Goal: Information Seeking & Learning: Check status

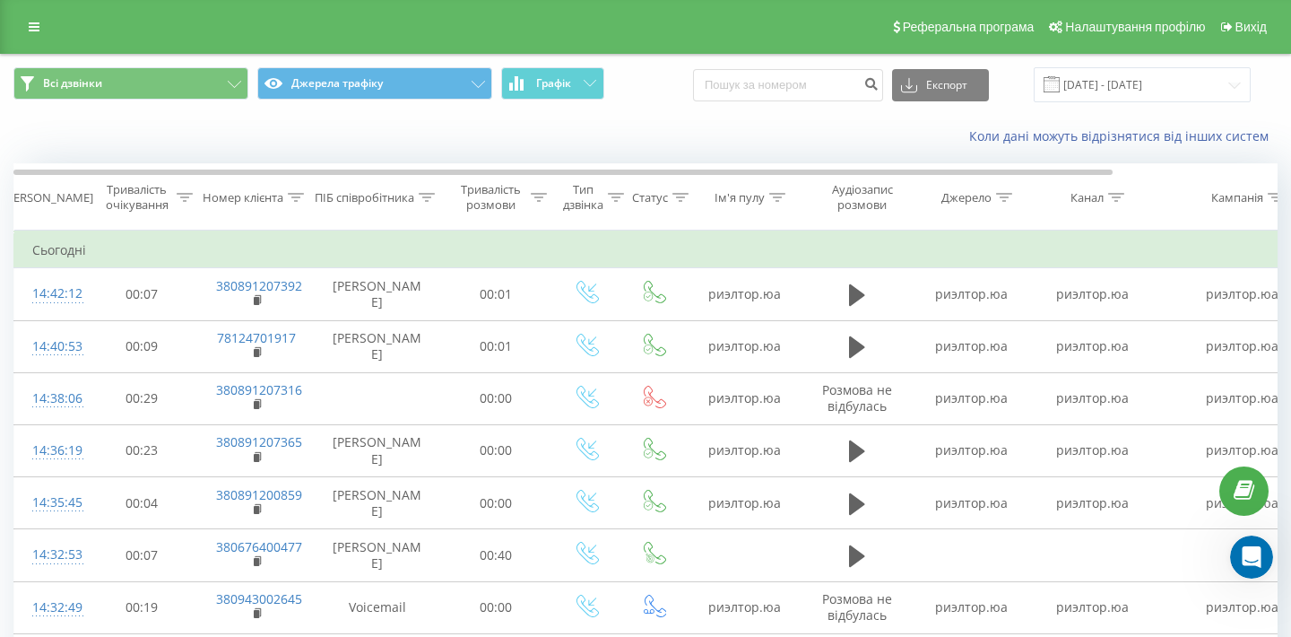
scroll to position [841, 0]
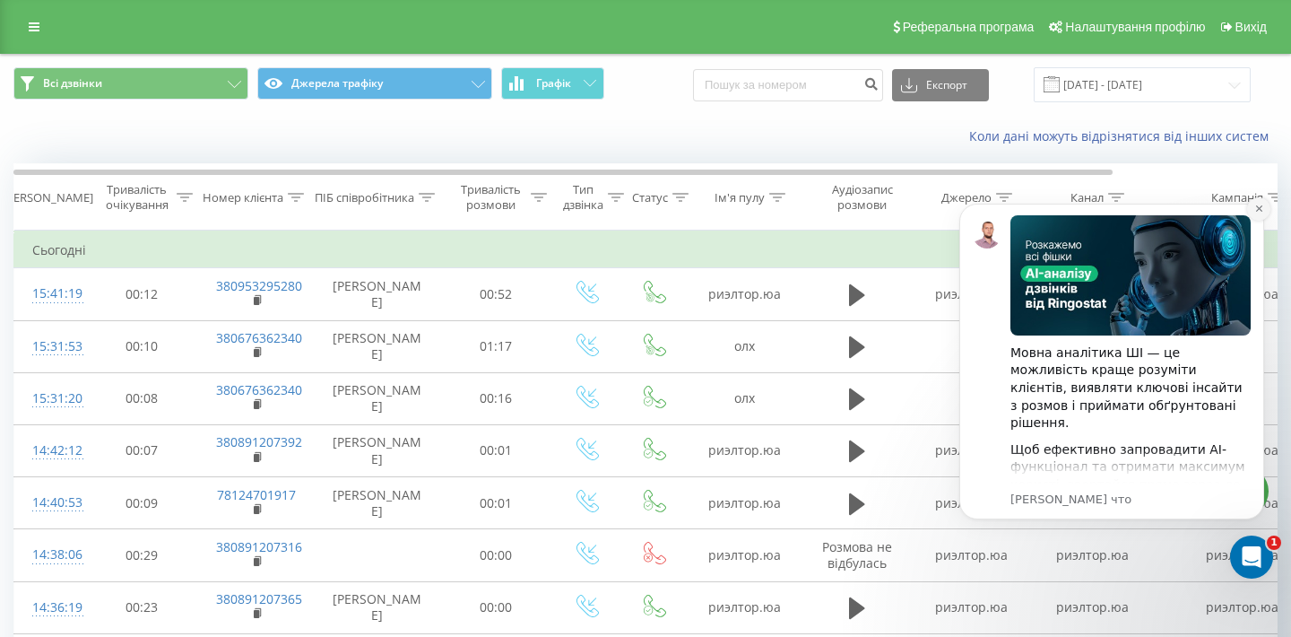
click at [1258, 212] on icon "Dismiss notification" at bounding box center [1259, 209] width 10 height 10
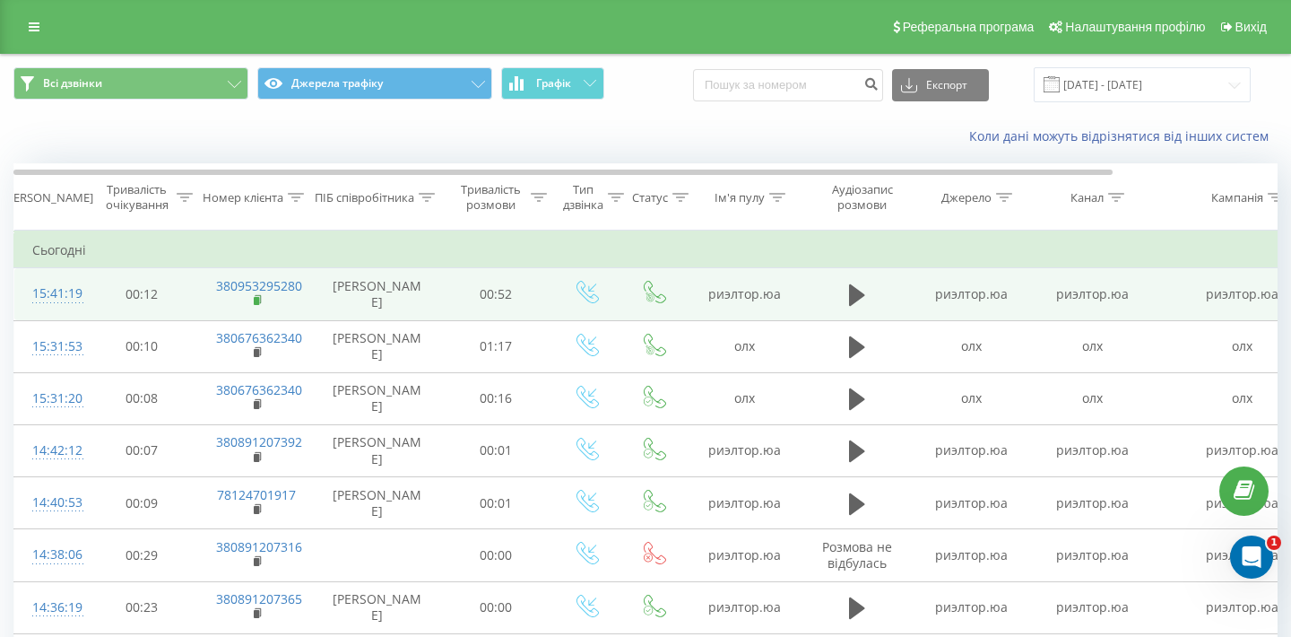
click at [255, 303] on rect at bounding box center [256, 301] width 5 height 8
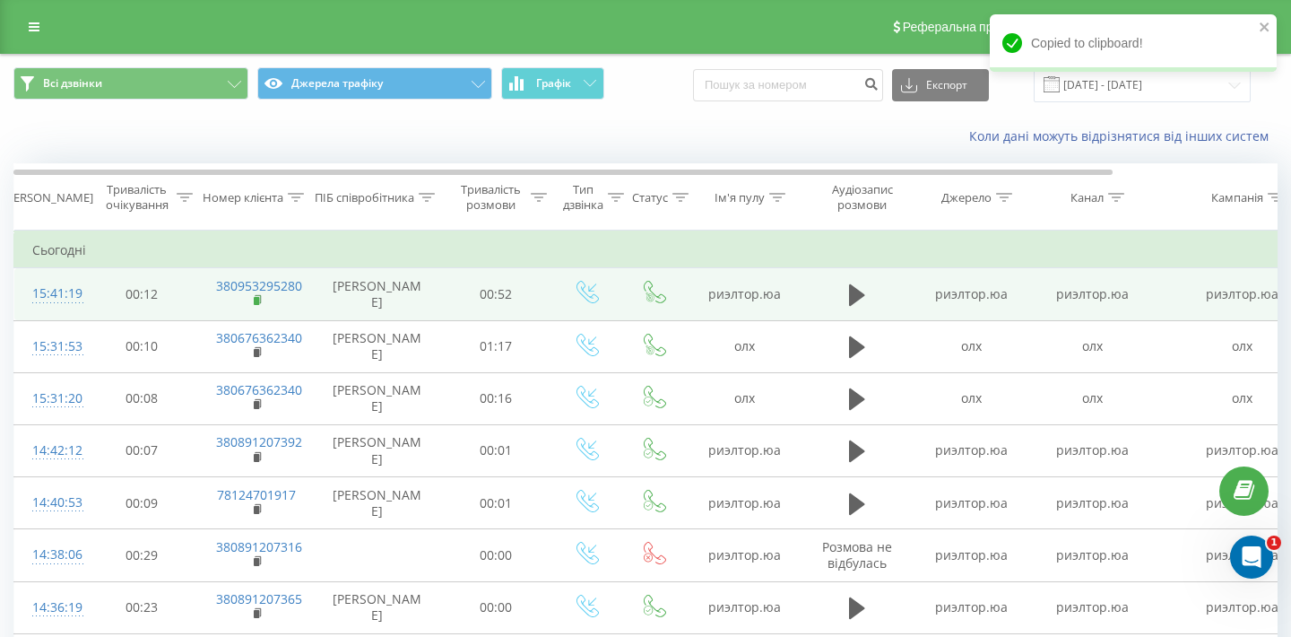
click at [255, 303] on rect at bounding box center [256, 301] width 5 height 8
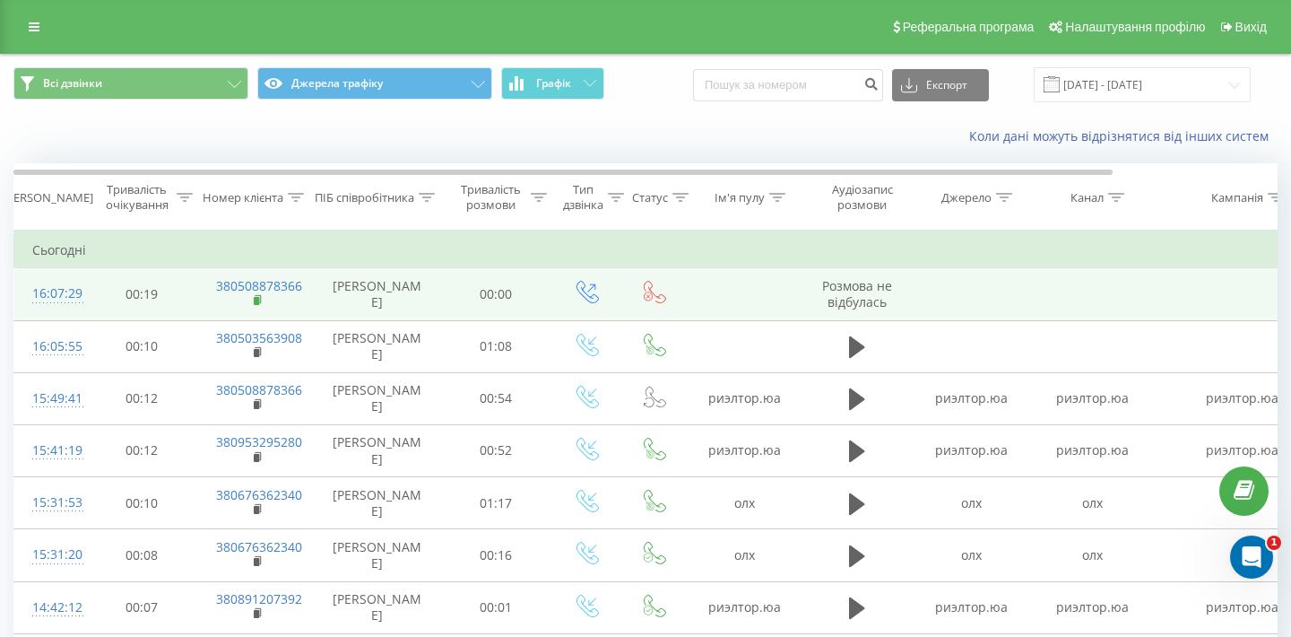
click at [259, 299] on icon at bounding box center [259, 300] width 10 height 13
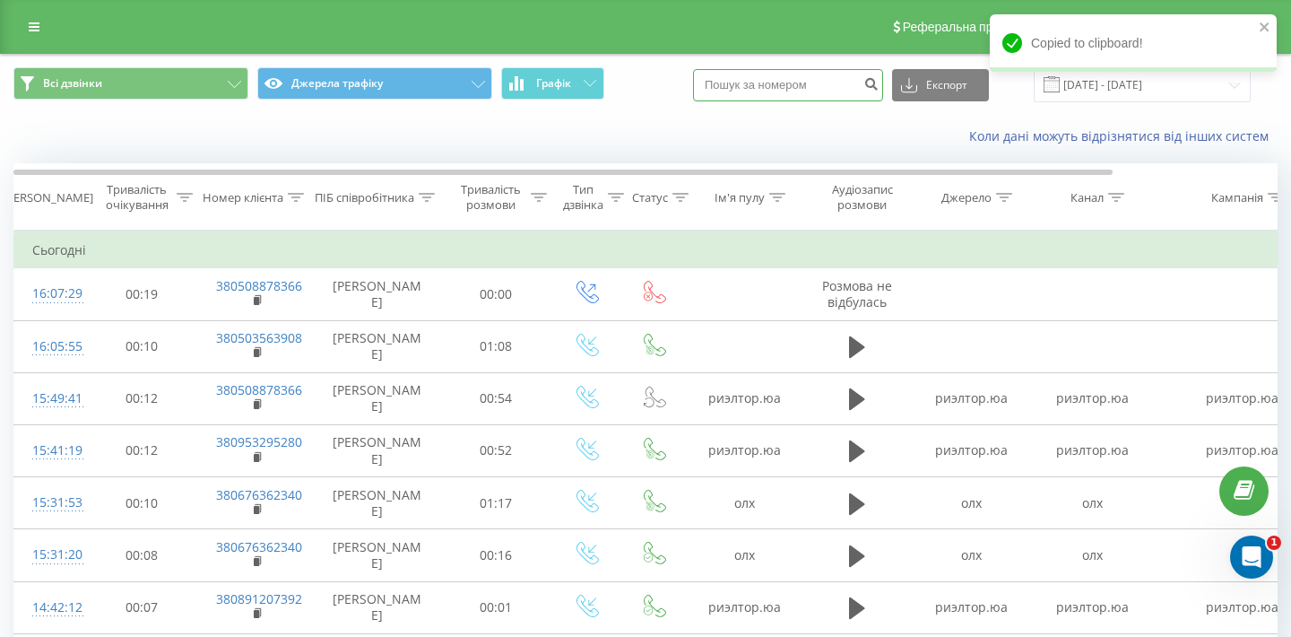
click at [816, 73] on input at bounding box center [788, 85] width 190 height 32
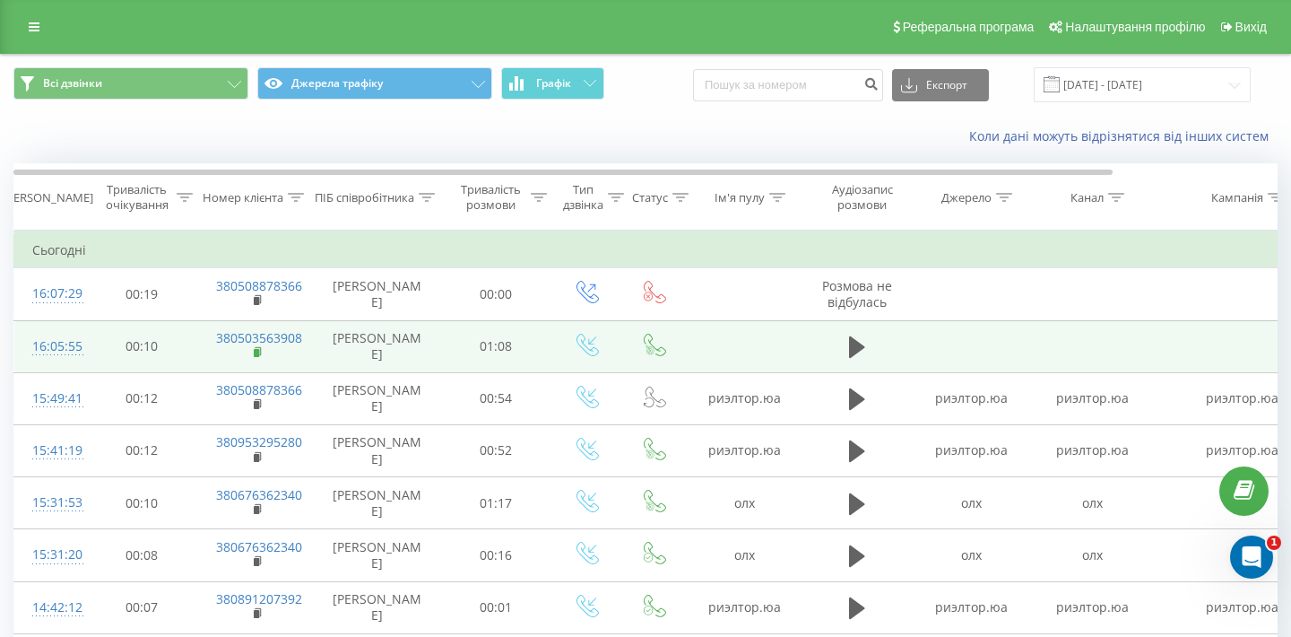
click at [254, 355] on rect at bounding box center [256, 353] width 5 height 8
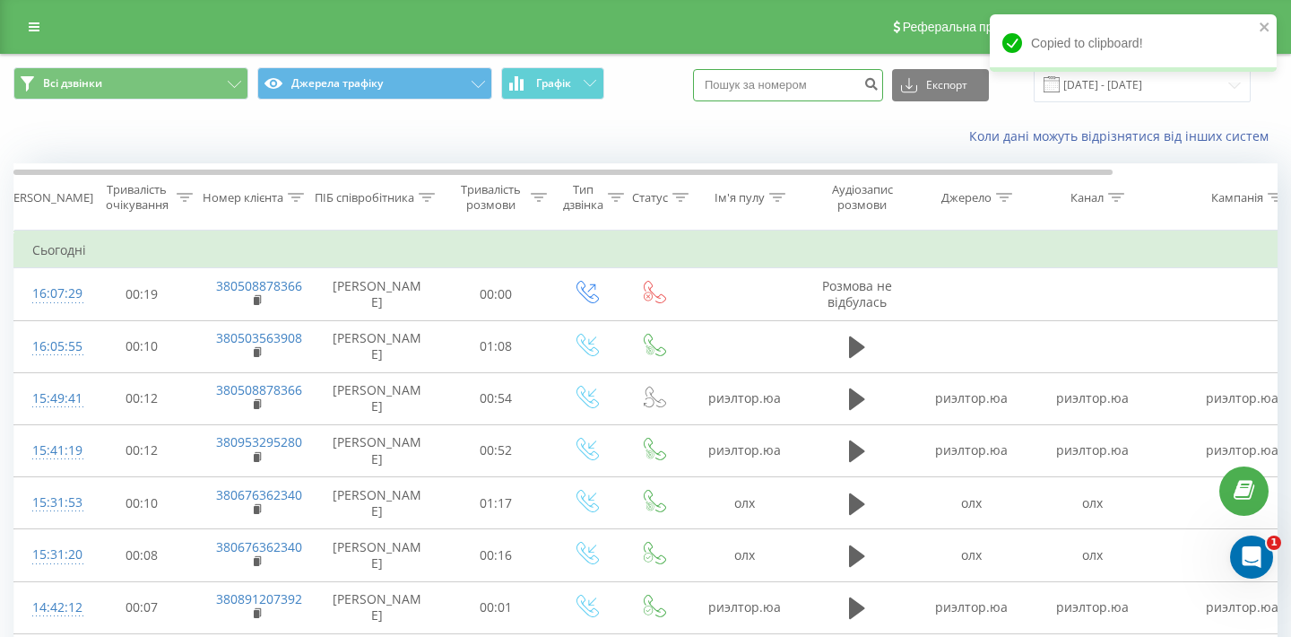
click at [781, 100] on input at bounding box center [788, 85] width 190 height 32
paste input "380503563908"
type input "380503563908"
click at [879, 78] on icon "submit" at bounding box center [870, 81] width 15 height 11
